Goal: Transaction & Acquisition: Download file/media

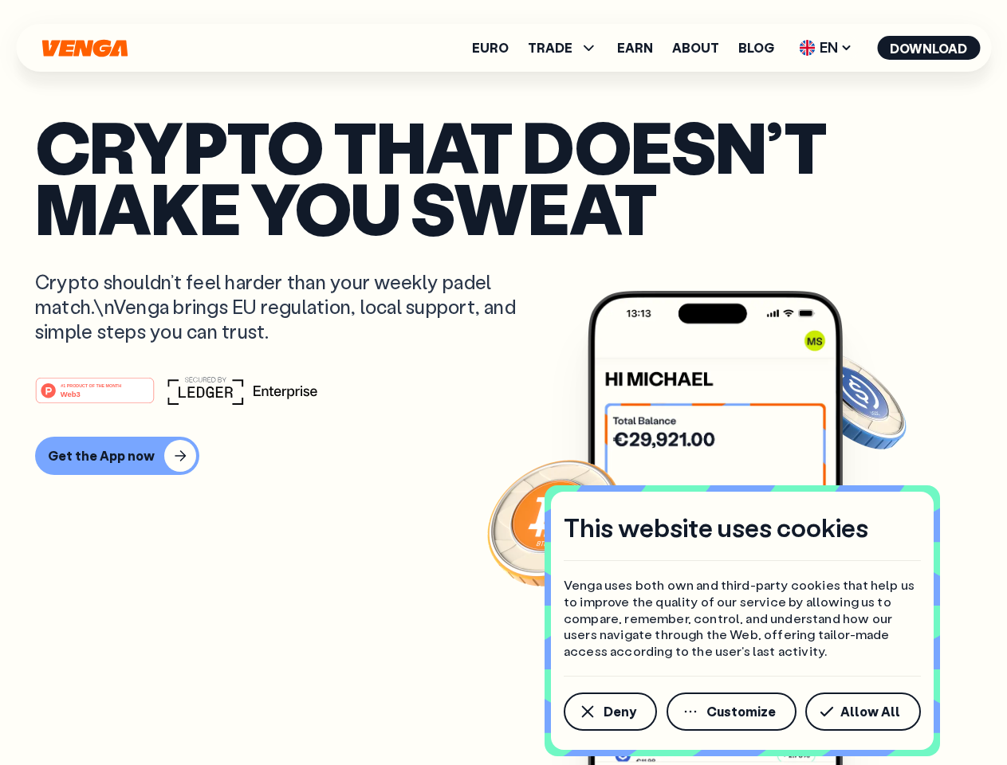
click at [503, 383] on div "#1 PRODUCT OF THE MONTH Web3" at bounding box center [503, 390] width 936 height 29
click at [609, 712] on span "Deny" at bounding box center [619, 711] width 33 height 13
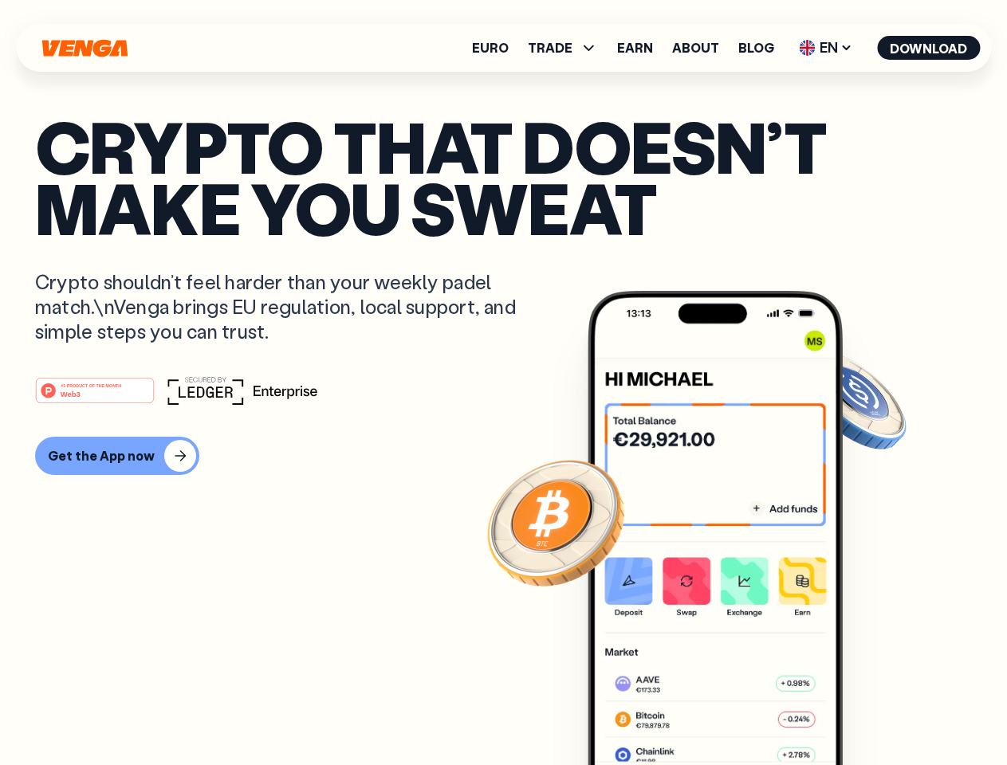
click at [732, 712] on img at bounding box center [714, 558] width 255 height 534
click at [866, 712] on article "Crypto that doesn’t make you sweat Crypto shouldn’t feel harder than your weekl…" at bounding box center [503, 415] width 936 height 598
click at [567, 48] on span "TRADE" at bounding box center [550, 47] width 45 height 13
click at [826, 48] on span "EN" at bounding box center [825, 48] width 65 height 26
click at [929, 48] on button "Download" at bounding box center [928, 48] width 103 height 24
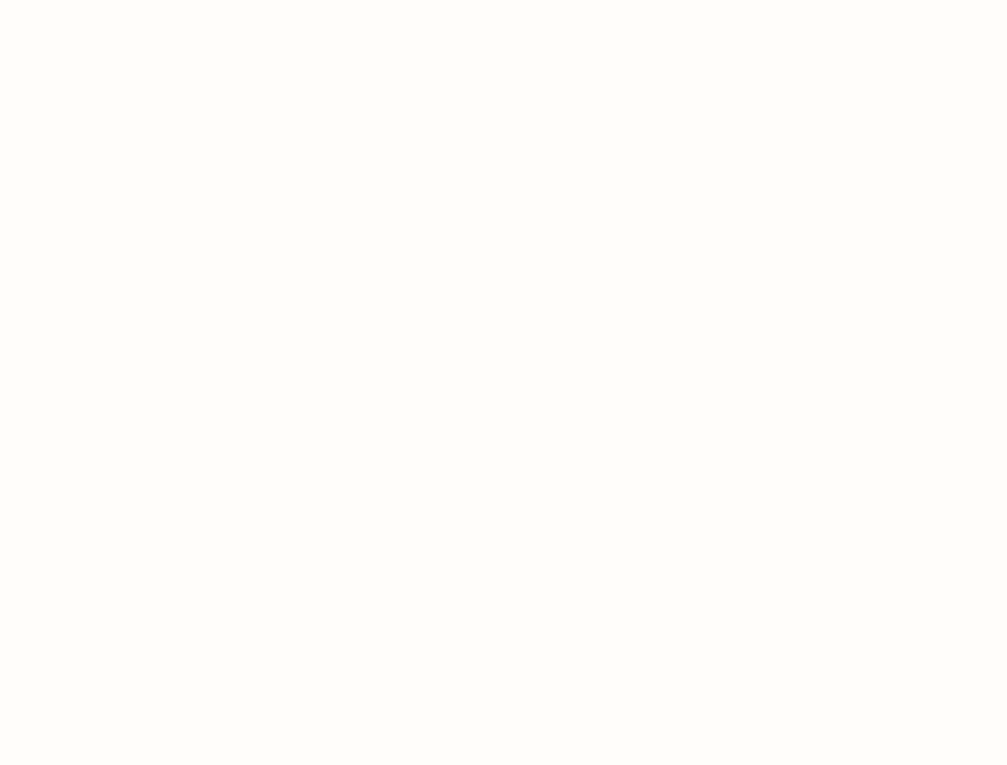
click at [115, 0] on html "This website uses cookies Venga uses both own and third-party cookies that help…" at bounding box center [503, 0] width 1007 height 0
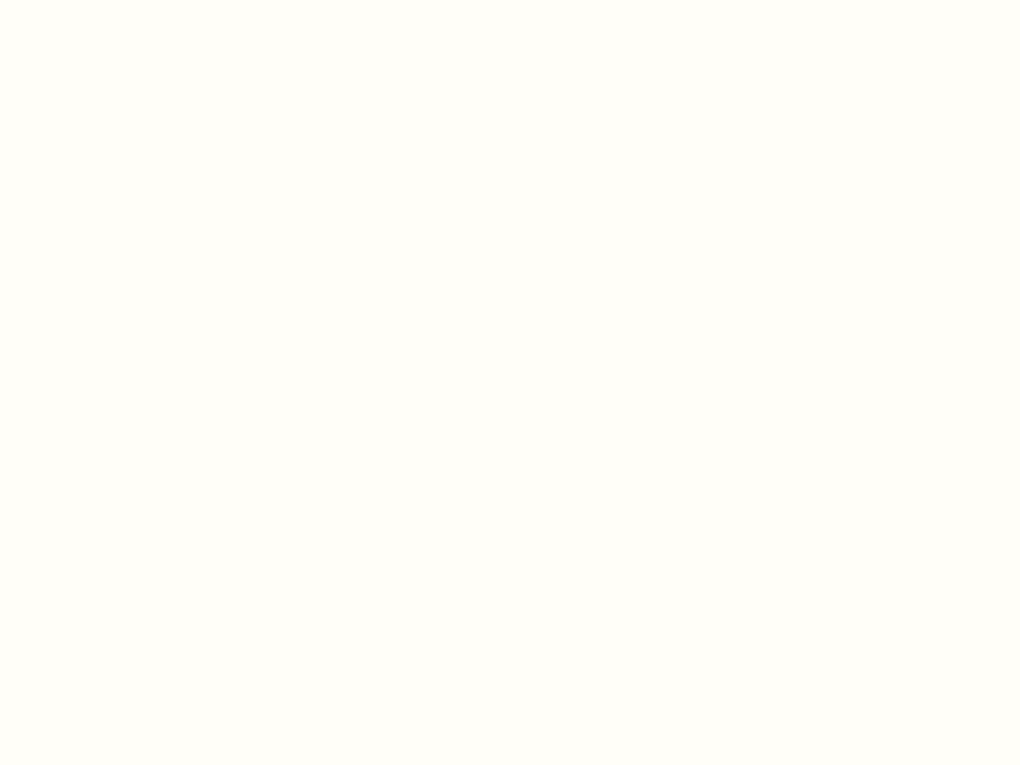
click at [97, 0] on html "This website uses cookies Venga uses both own and third-party cookies that help…" at bounding box center [510, 0] width 1020 height 0
